Goal: Communication & Community: Answer question/provide support

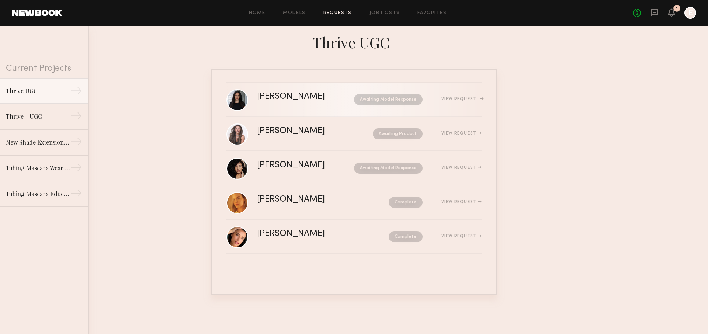
click at [475, 100] on div "View Request" at bounding box center [461, 99] width 40 height 4
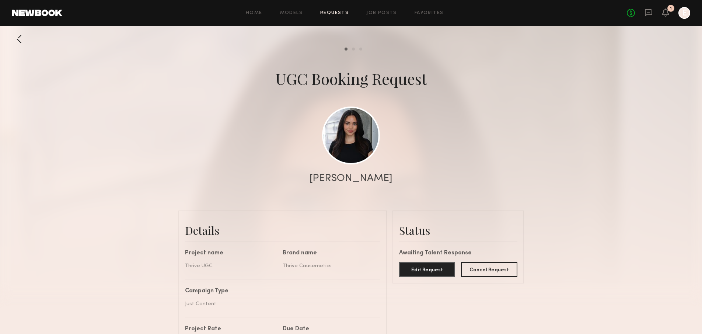
click at [22, 41] on div at bounding box center [19, 39] width 15 height 15
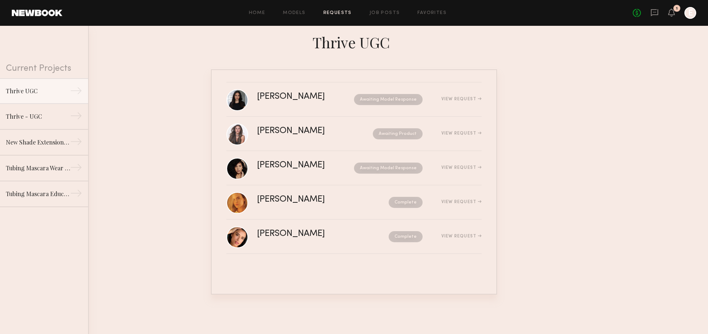
click at [291, 136] on div "[PERSON_NAME] Awaiting Product View Request" at bounding box center [369, 134] width 225 height 14
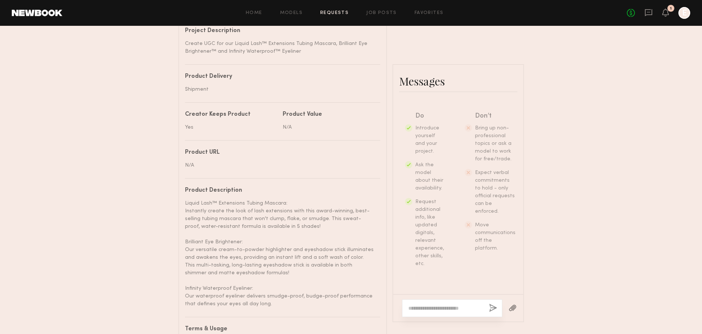
scroll to position [428, 0]
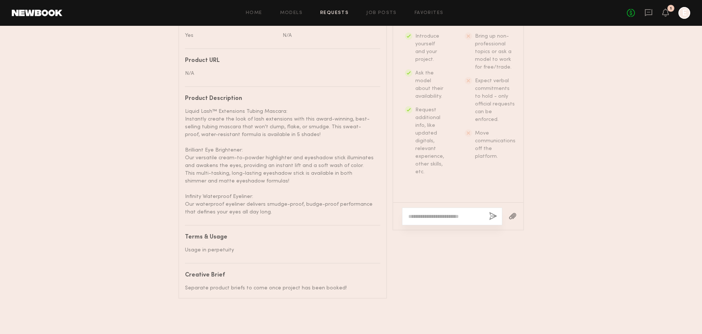
click at [458, 214] on textarea at bounding box center [446, 216] width 75 height 7
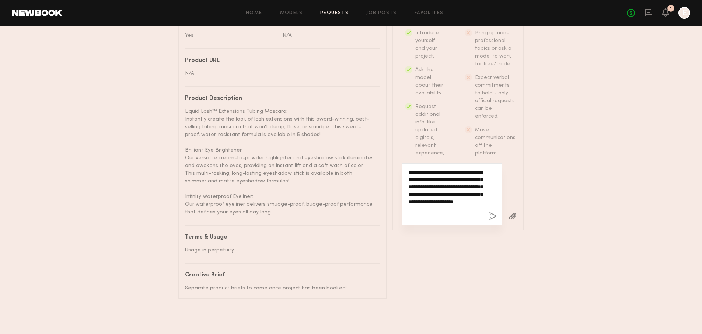
type textarea "**********"
click at [493, 216] on button "button" at bounding box center [493, 216] width 8 height 9
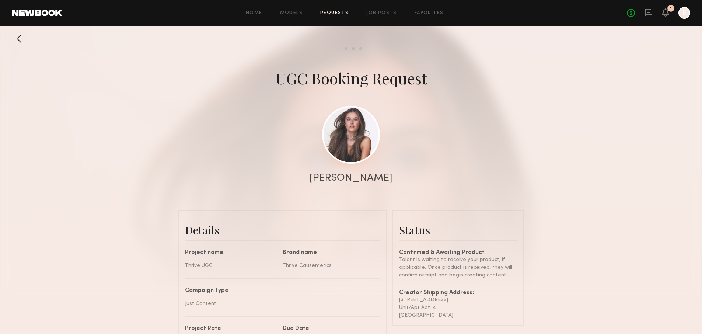
scroll to position [0, 0]
click at [357, 153] on link at bounding box center [351, 135] width 58 height 58
drag, startPoint x: 399, startPoint y: 300, endPoint x: 483, endPoint y: 327, distance: 87.9
copy div "[STREET_ADDRESS]"
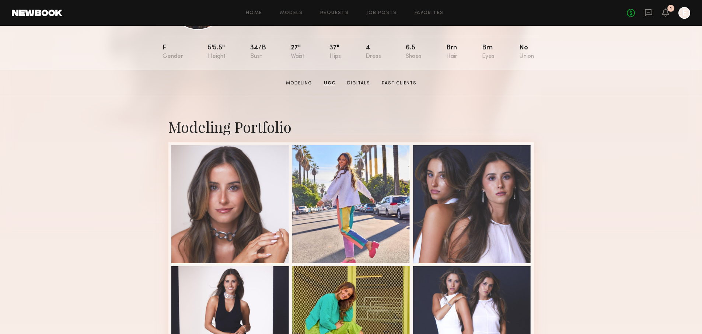
scroll to position [71, 0]
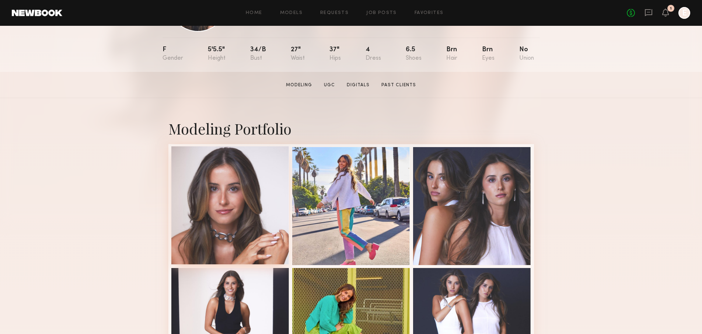
click at [231, 208] on div at bounding box center [230, 205] width 118 height 118
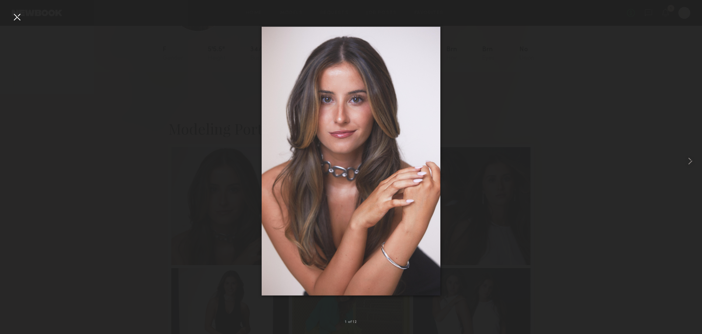
click at [15, 14] on div at bounding box center [17, 17] width 12 height 12
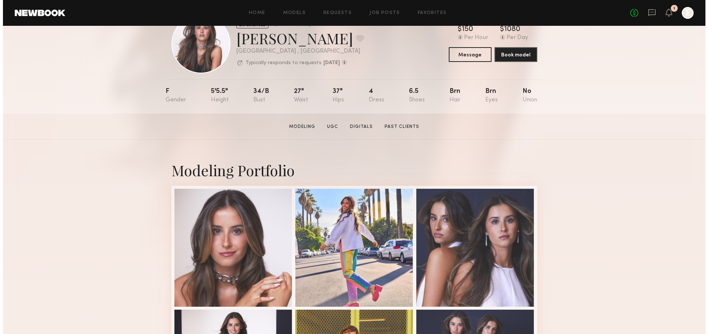
scroll to position [0, 0]
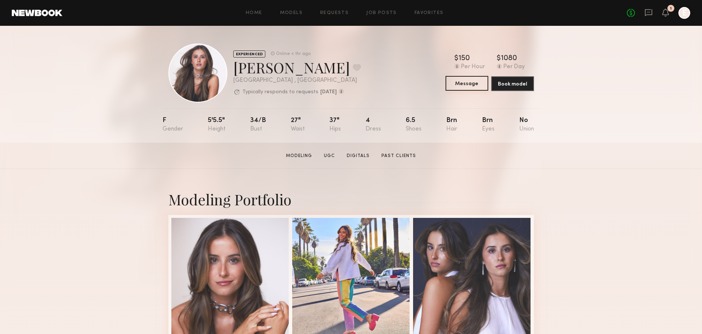
click at [475, 87] on button "Message" at bounding box center [467, 83] width 43 height 15
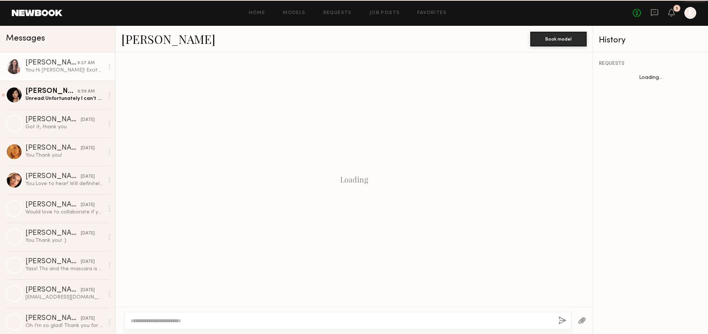
scroll to position [127, 0]
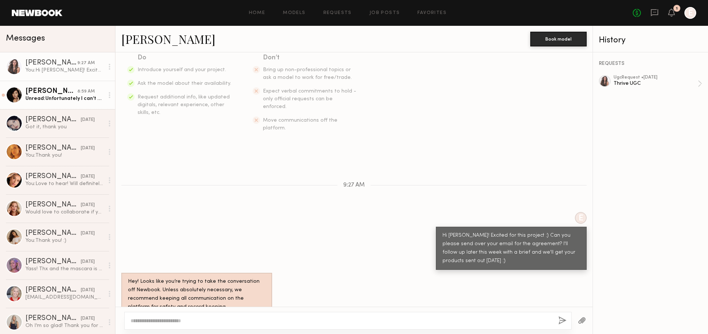
click at [69, 99] on div "Unread: Unfortunately I can’t do in perpetuity. I work with many beauty brands …" at bounding box center [64, 98] width 79 height 7
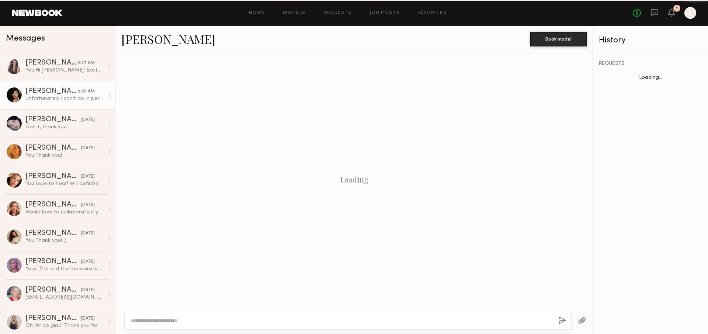
scroll to position [235, 0]
